Goal: Transaction & Acquisition: Purchase product/service

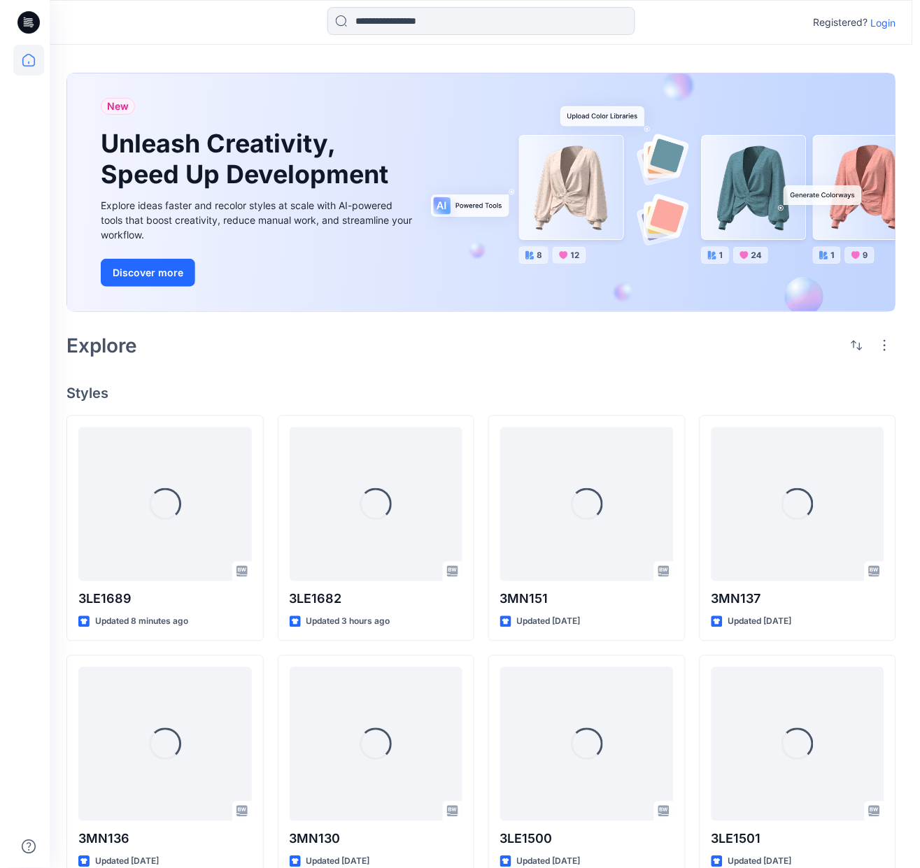
scroll to position [603, 0]
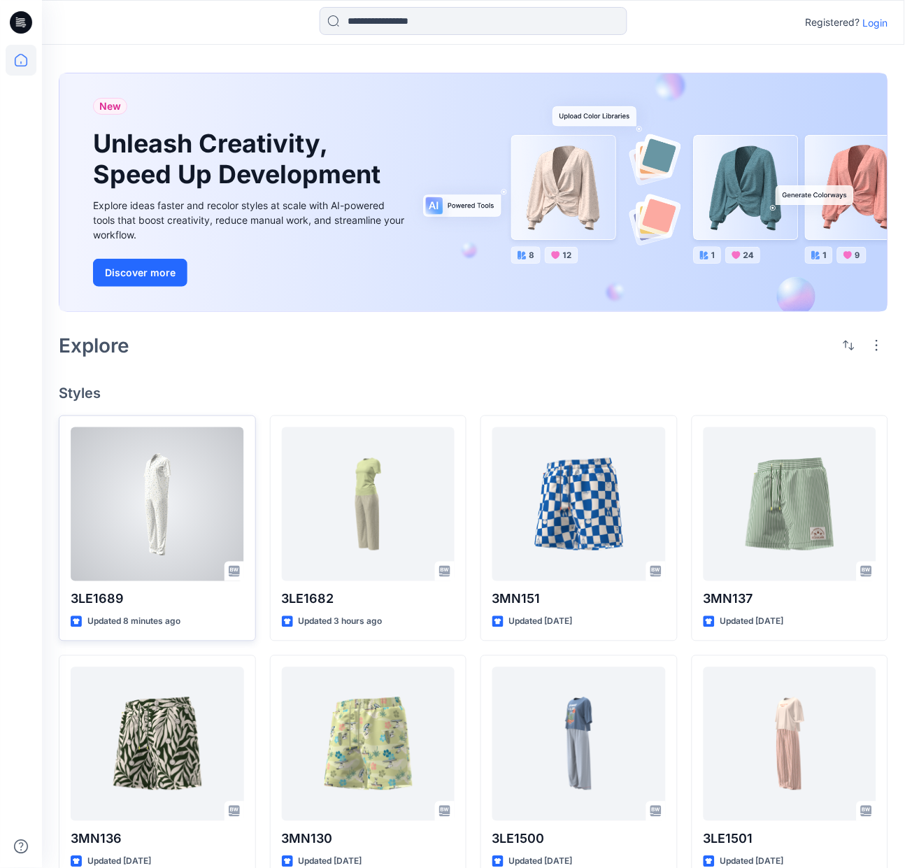
click at [210, 475] on div at bounding box center [157, 504] width 173 height 154
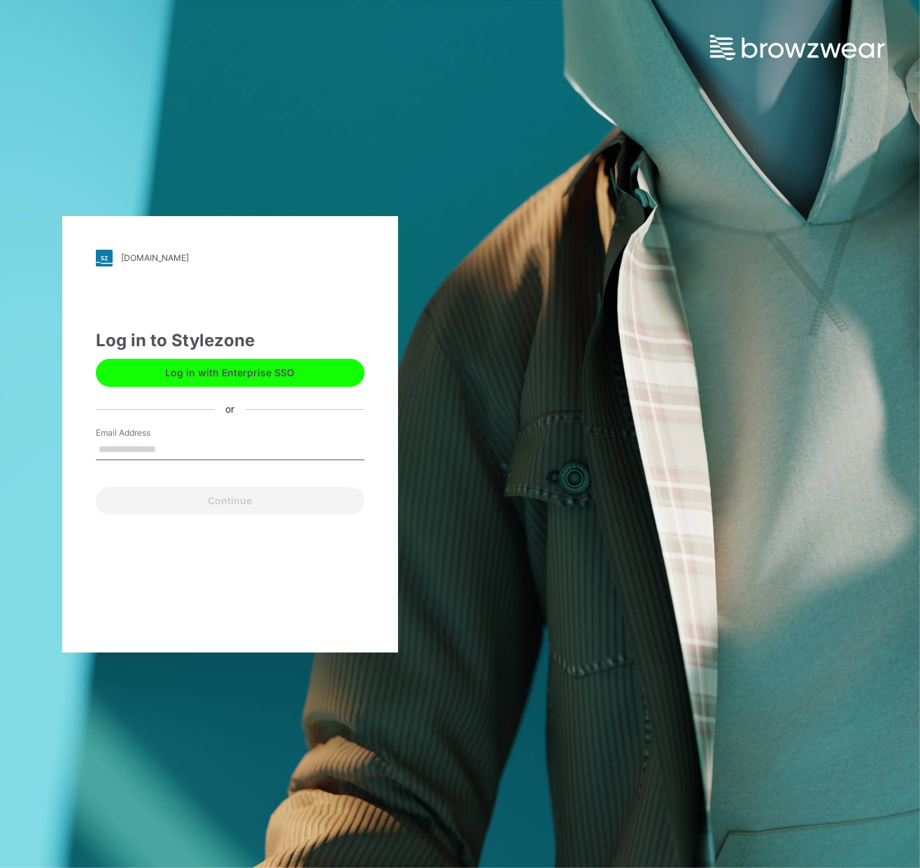
click at [199, 452] on input "Email Address" at bounding box center [230, 449] width 269 height 21
type input "**********"
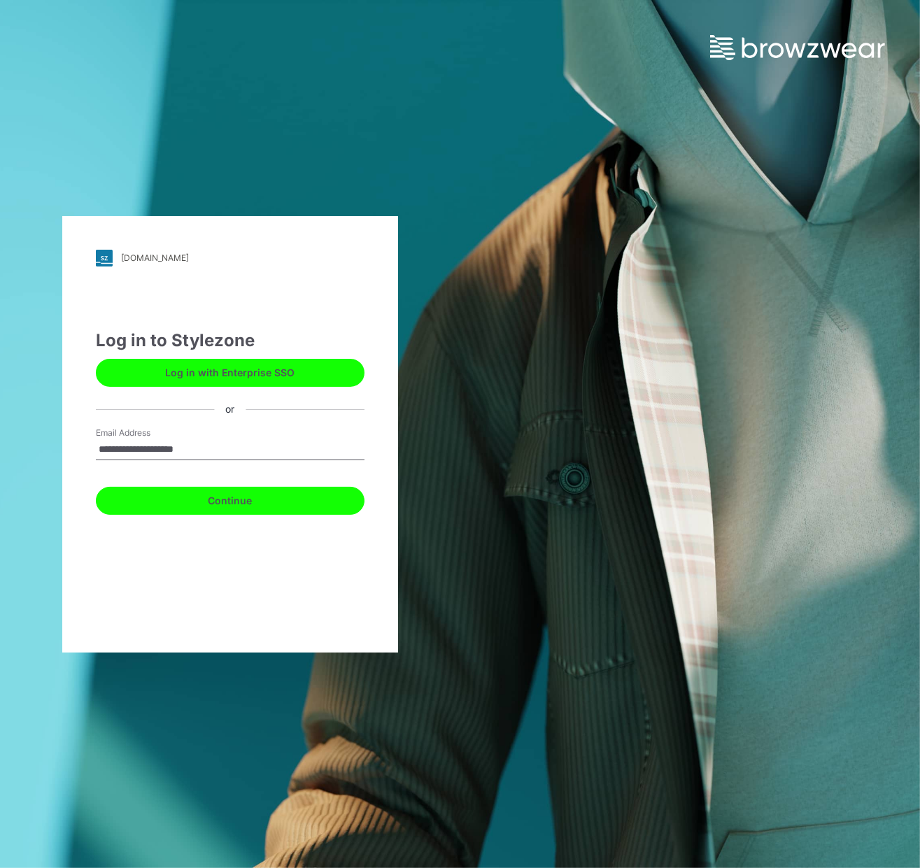
click at [237, 497] on button "Continue" at bounding box center [230, 501] width 269 height 28
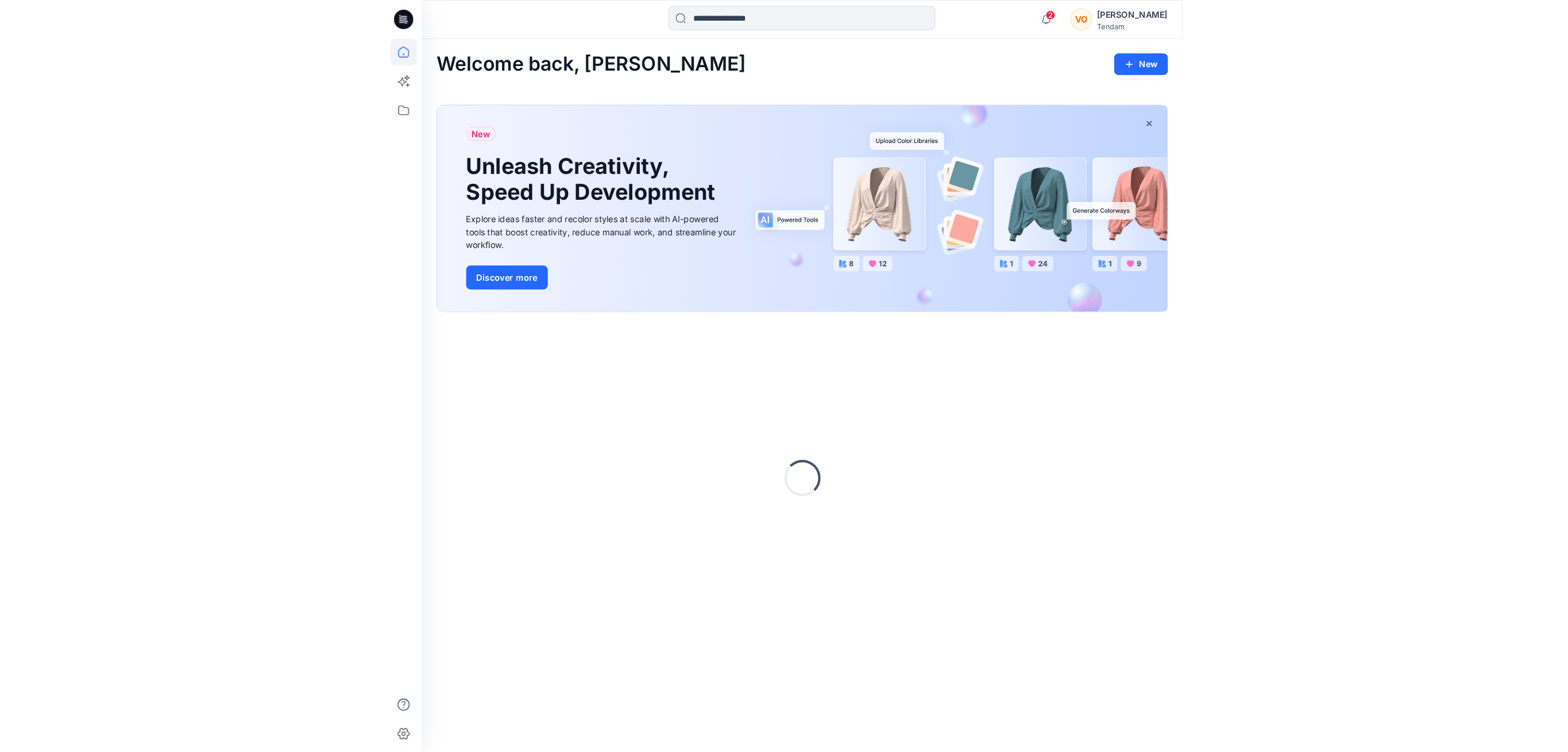
scroll to position [495, 0]
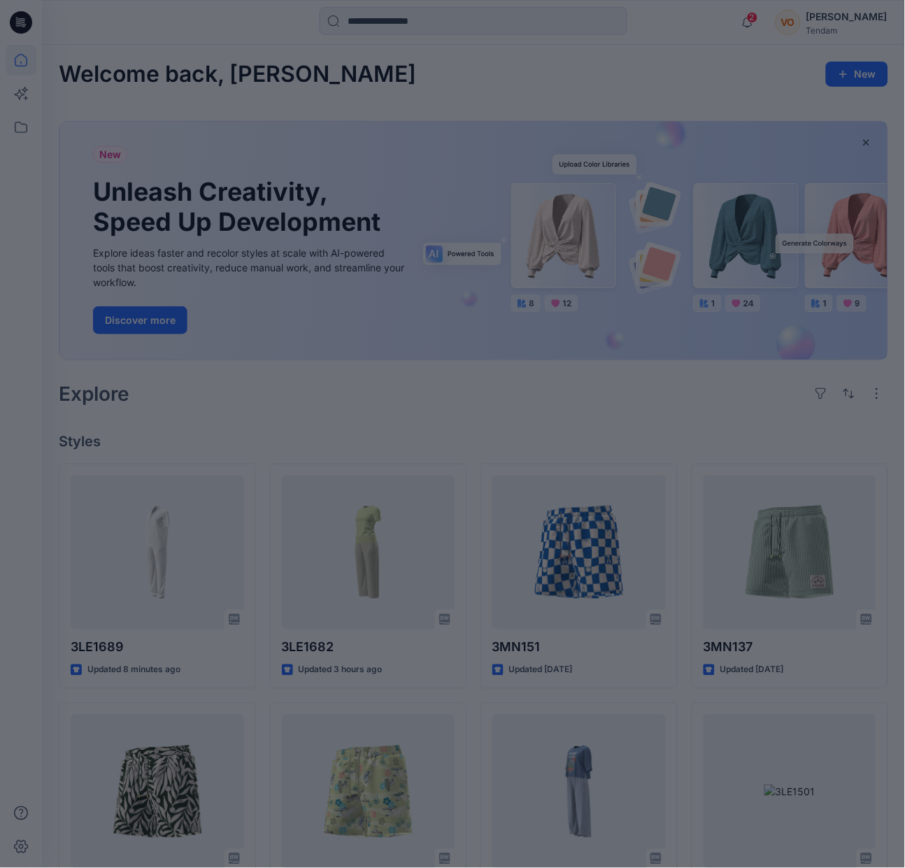
click at [207, 542] on div at bounding box center [452, 434] width 905 height 868
click at [181, 572] on div at bounding box center [452, 434] width 905 height 868
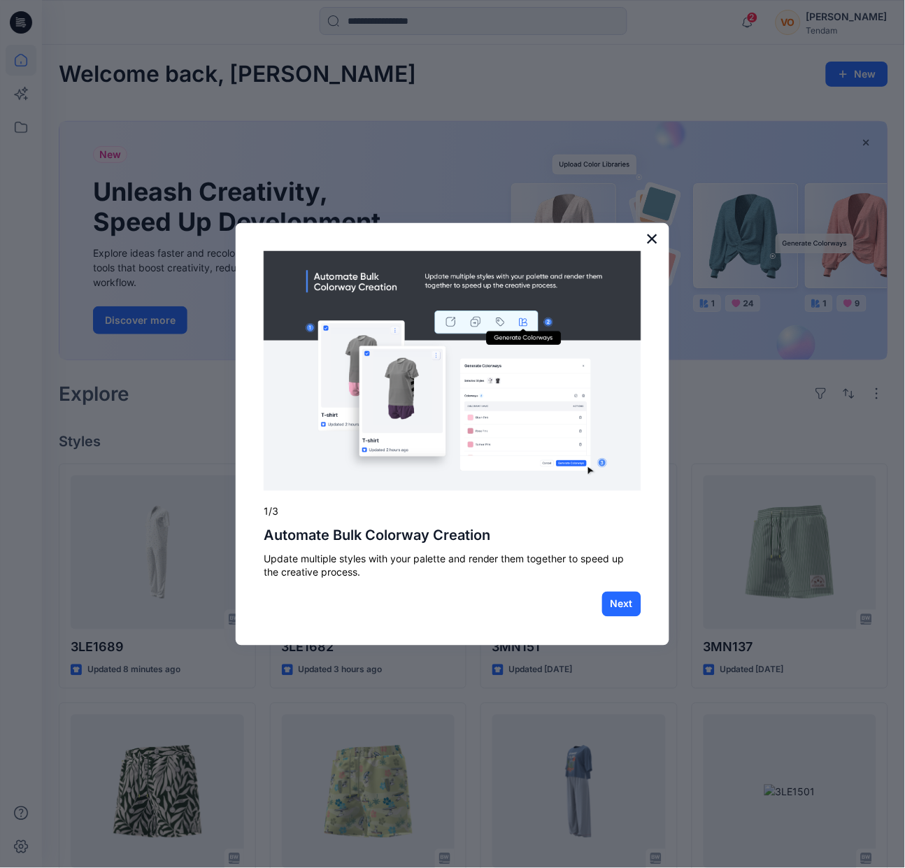
click at [649, 235] on button "×" at bounding box center [651, 238] width 13 height 22
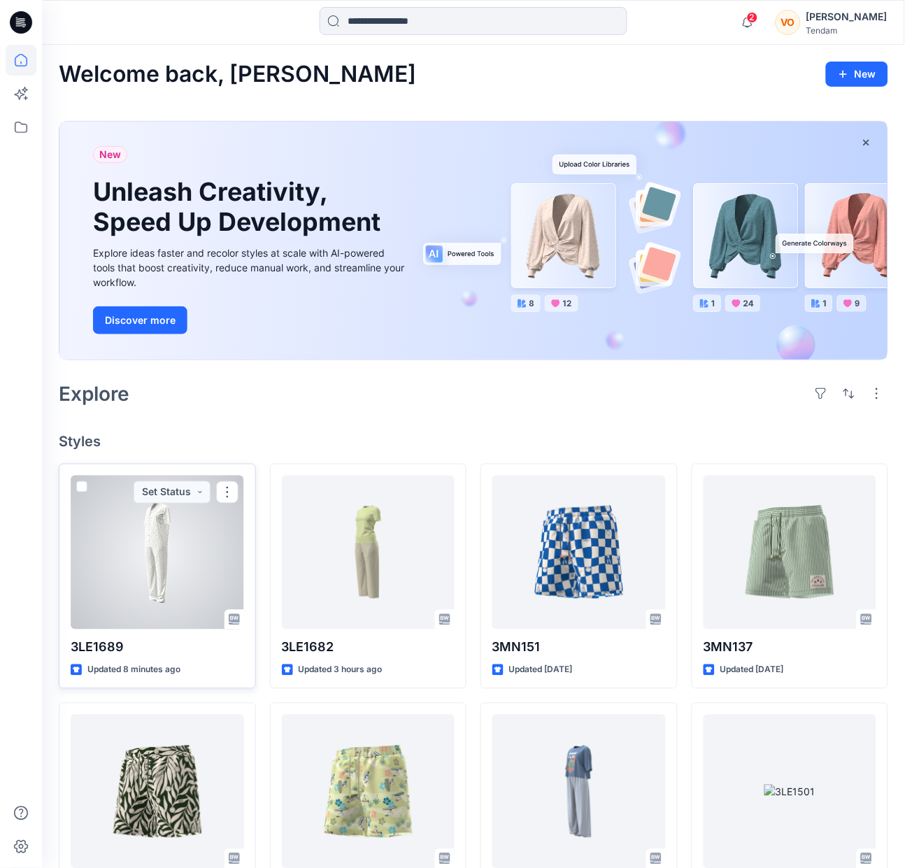
click at [148, 555] on div at bounding box center [157, 552] width 173 height 154
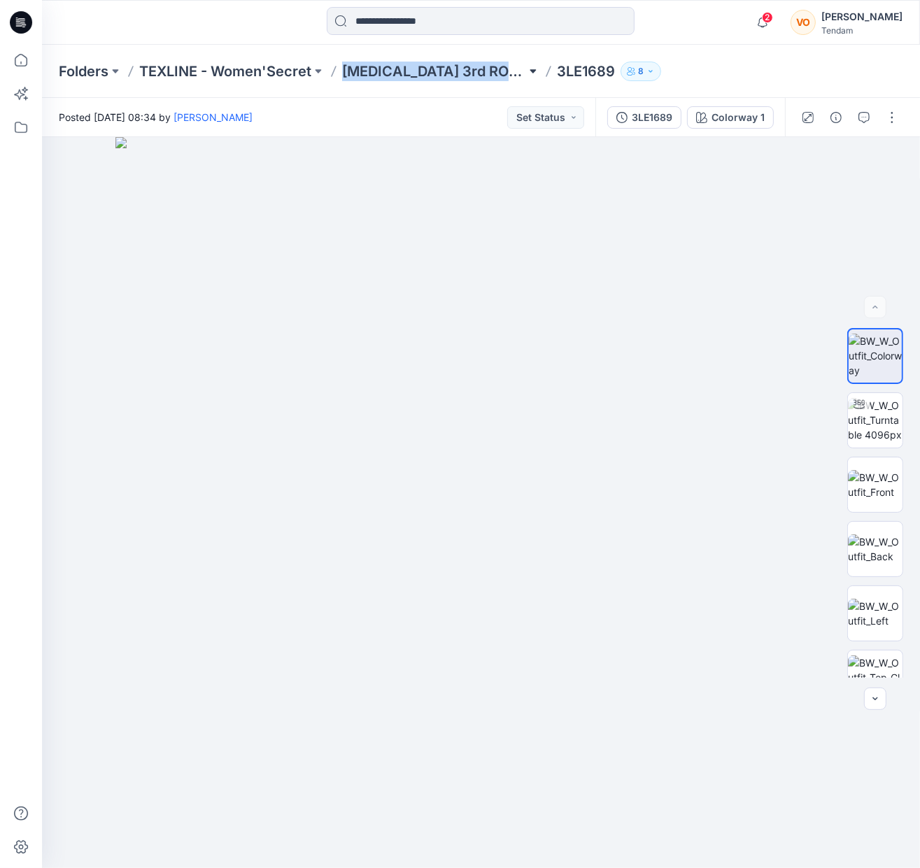
drag, startPoint x: 341, startPoint y: 62, endPoint x: 451, endPoint y: 65, distance: 109.8
type textarea "**********"
click at [451, 65] on div "Folders TEXLINE - Women'Secret [MEDICAL_DATA] 3rd ROUND 3LE1689 8" at bounding box center [426, 72] width 735 height 20
copy div "[MEDICAL_DATA] 3rd ROUND"
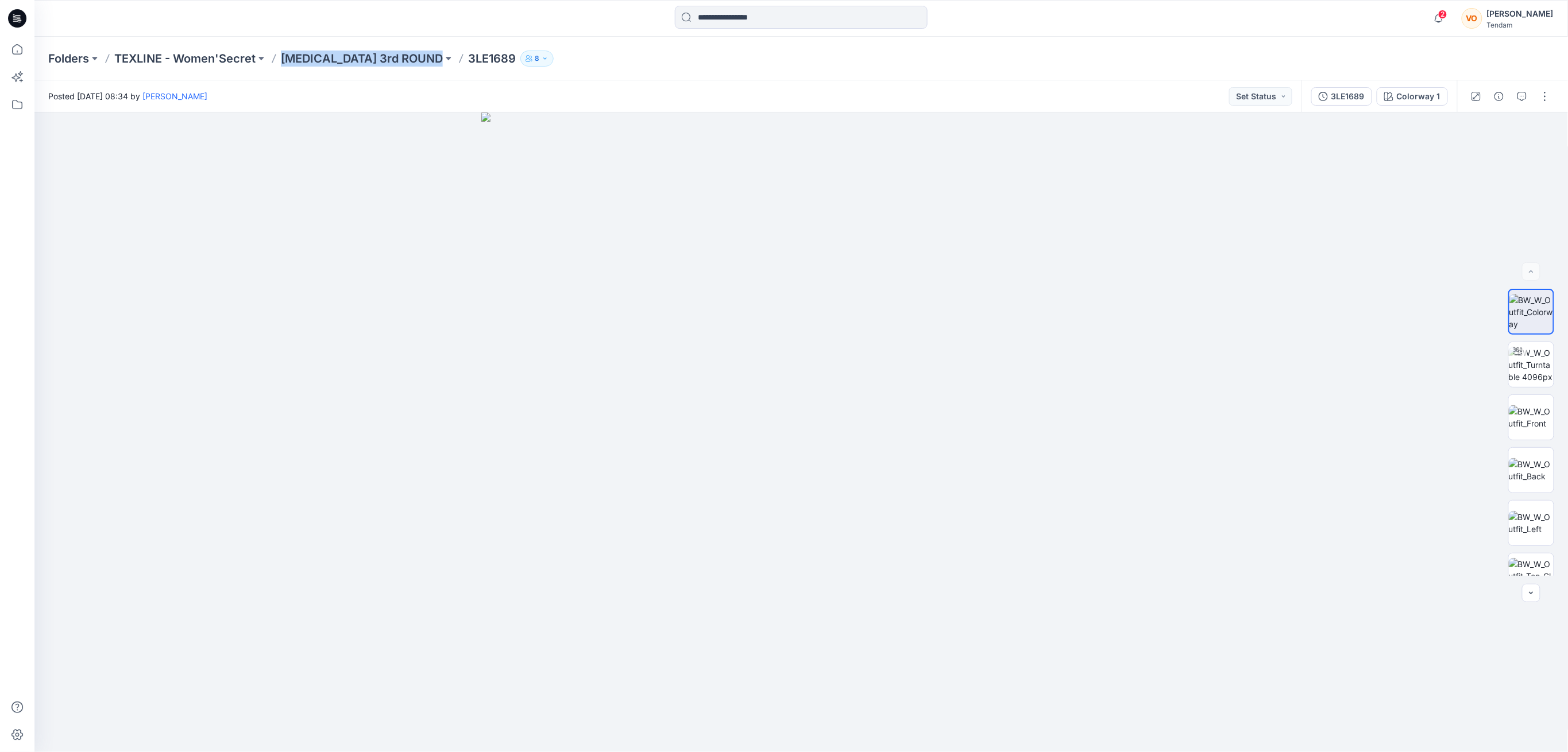
scroll to position [456, 0]
